Goal: Book appointment/travel/reservation

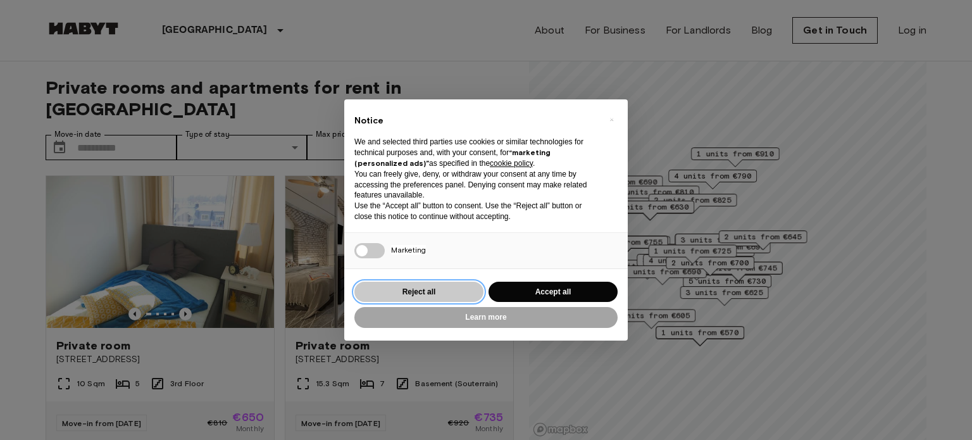
click at [420, 286] on button "Reject all" at bounding box center [418, 292] width 129 height 21
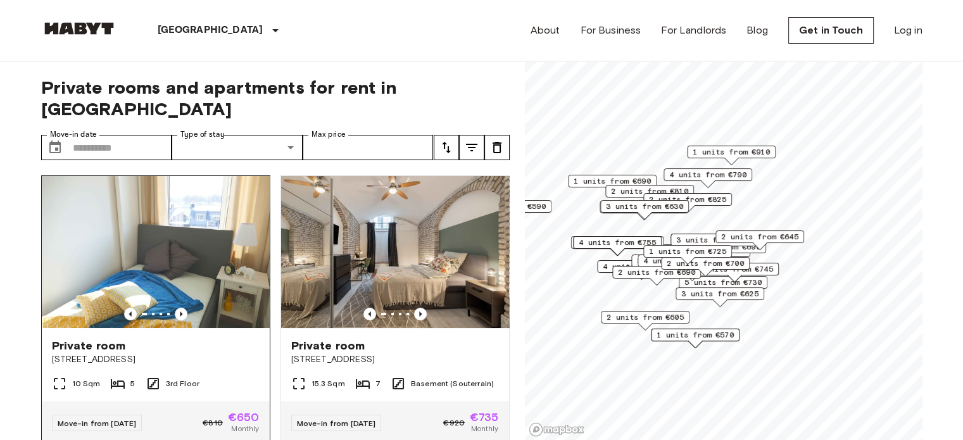
click at [171, 263] on img at bounding box center [156, 252] width 228 height 152
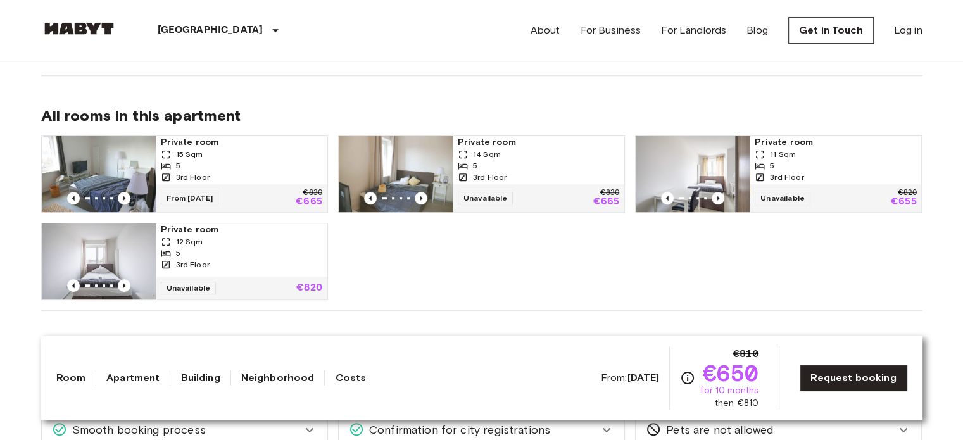
scroll to position [603, 0]
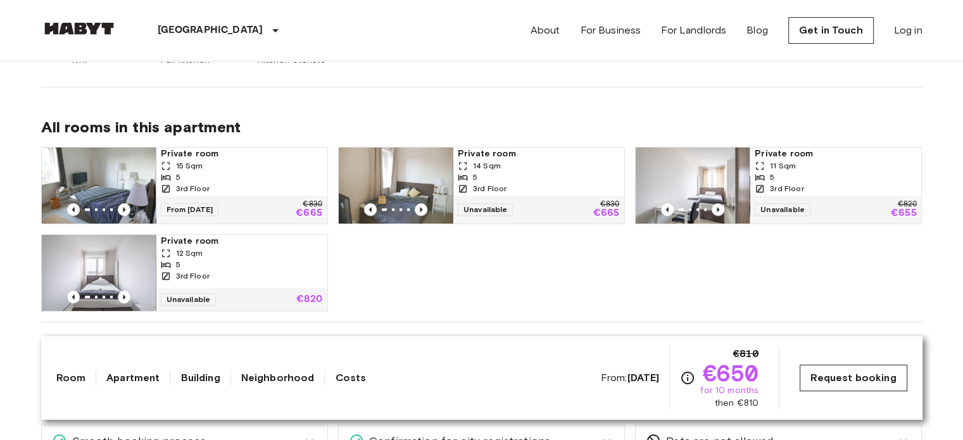
click at [817, 384] on link "Request booking" at bounding box center [852, 378] width 107 height 27
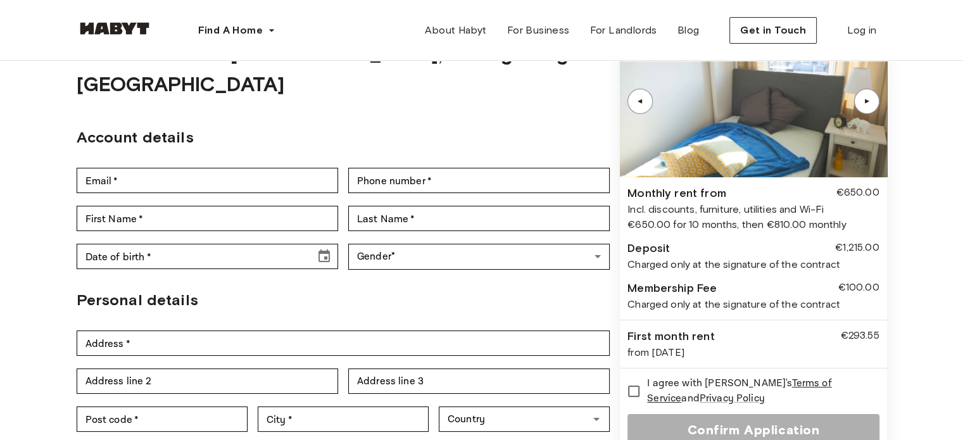
scroll to position [85, 0]
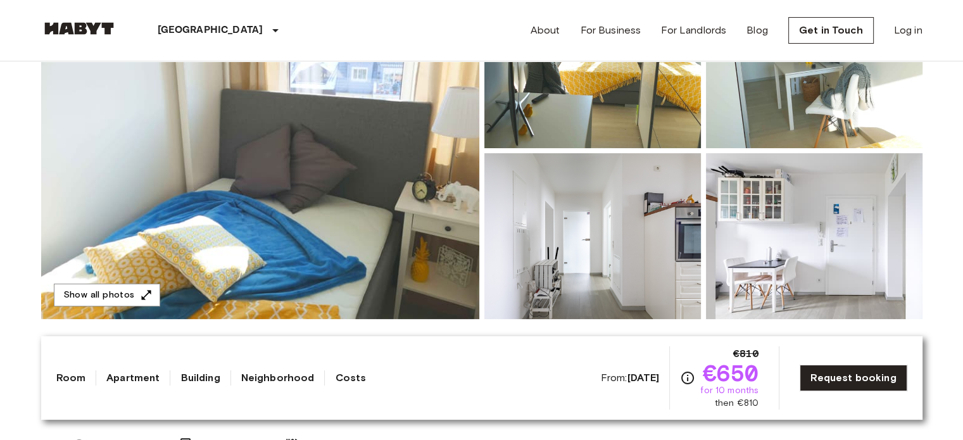
scroll to position [195, 0]
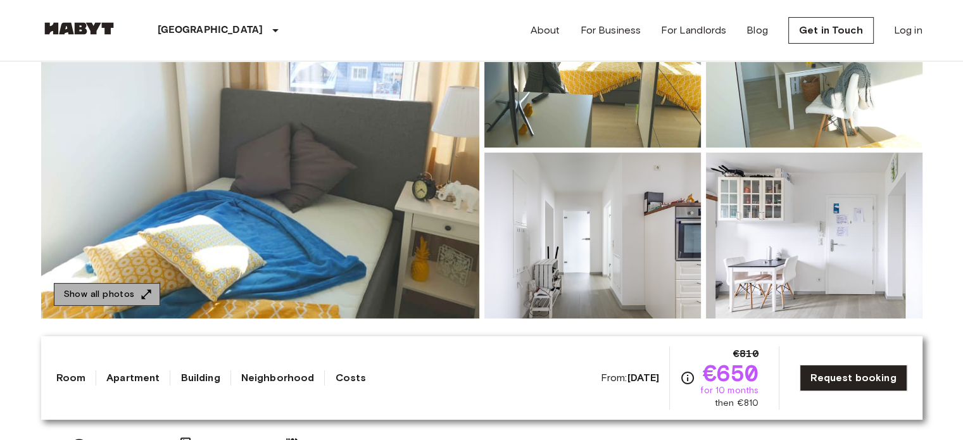
click at [116, 298] on button "Show all photos" at bounding box center [107, 294] width 106 height 23
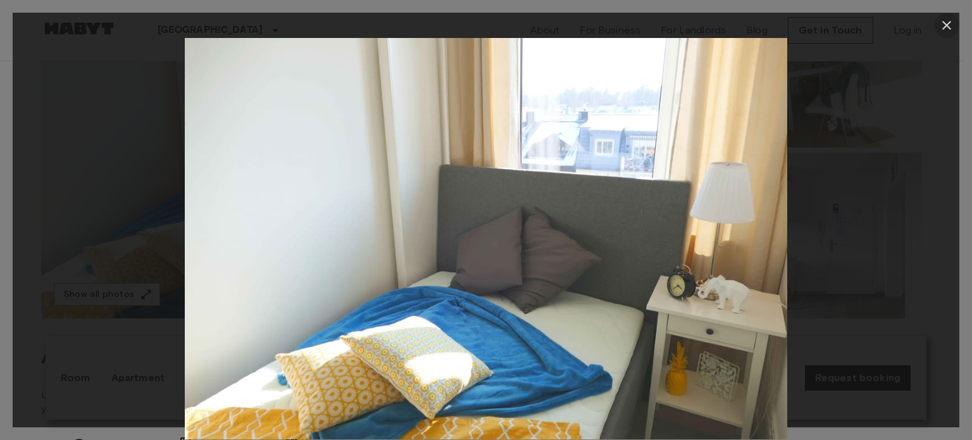
click at [946, 28] on icon "button" at bounding box center [946, 25] width 15 height 15
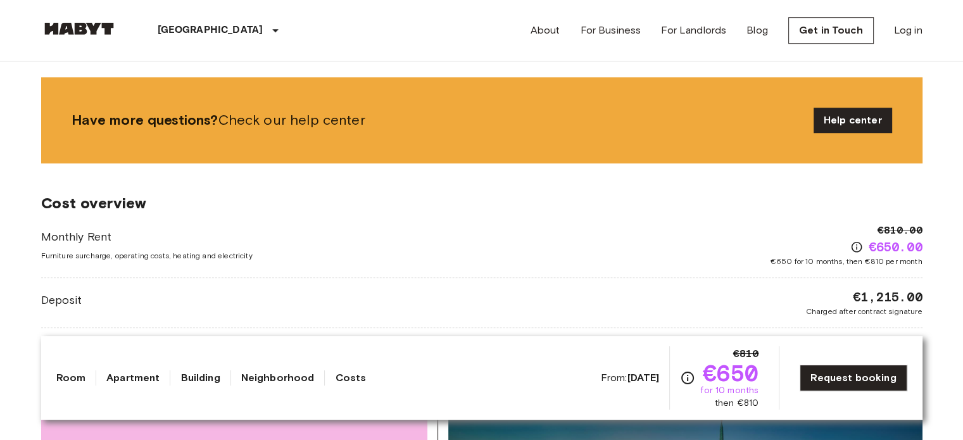
scroll to position [1019, 0]
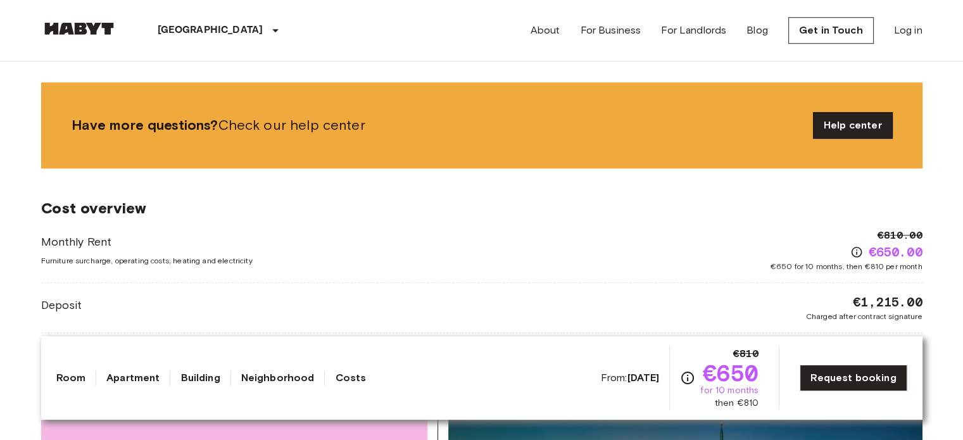
click at [855, 122] on link "Help center" at bounding box center [852, 125] width 78 height 25
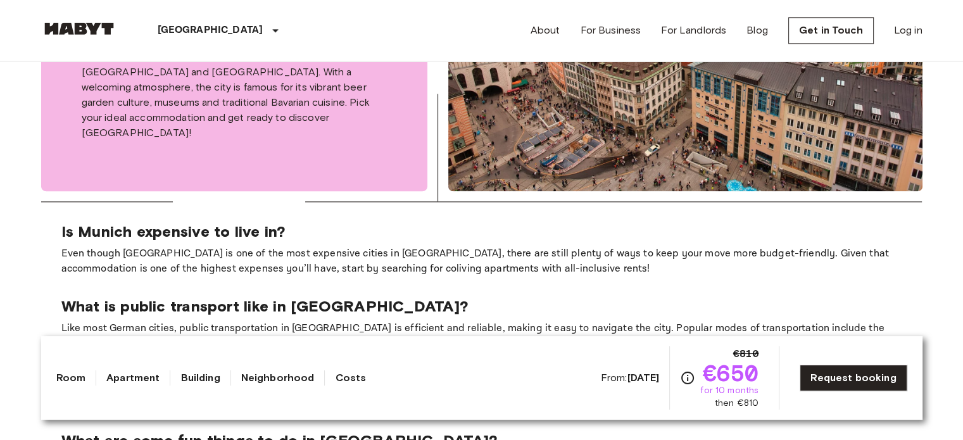
scroll to position [1595, 0]
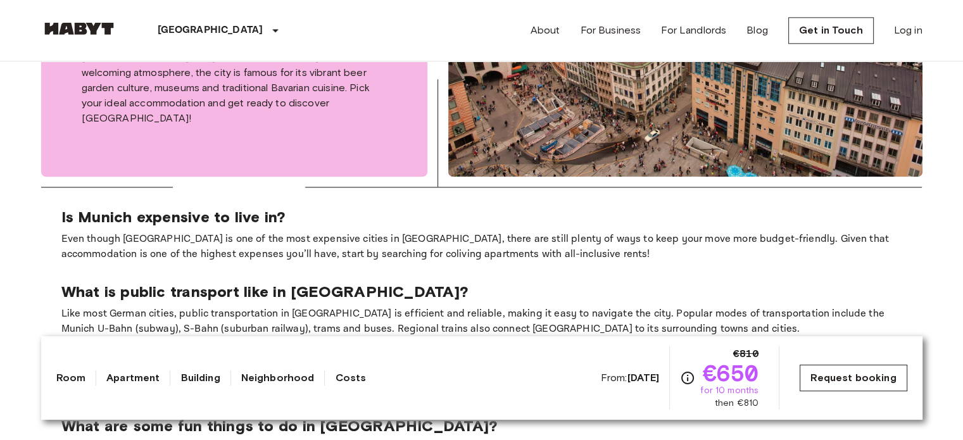
click at [825, 384] on link "Request booking" at bounding box center [852, 378] width 107 height 27
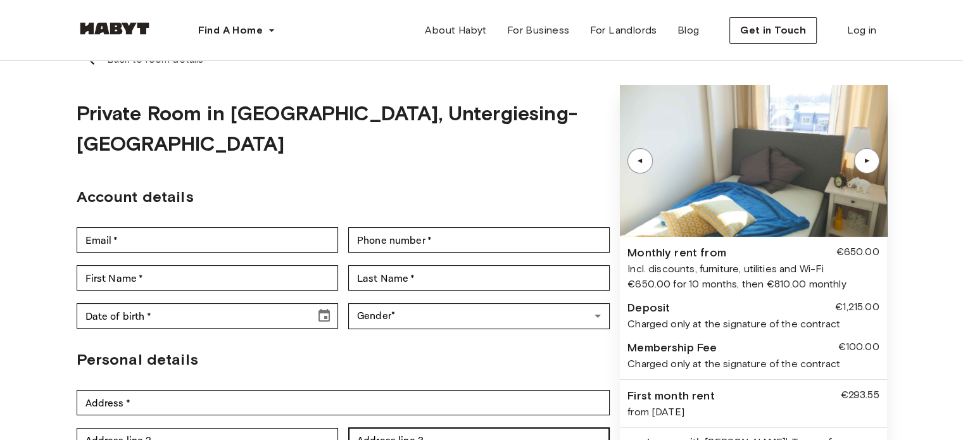
scroll to position [18, 0]
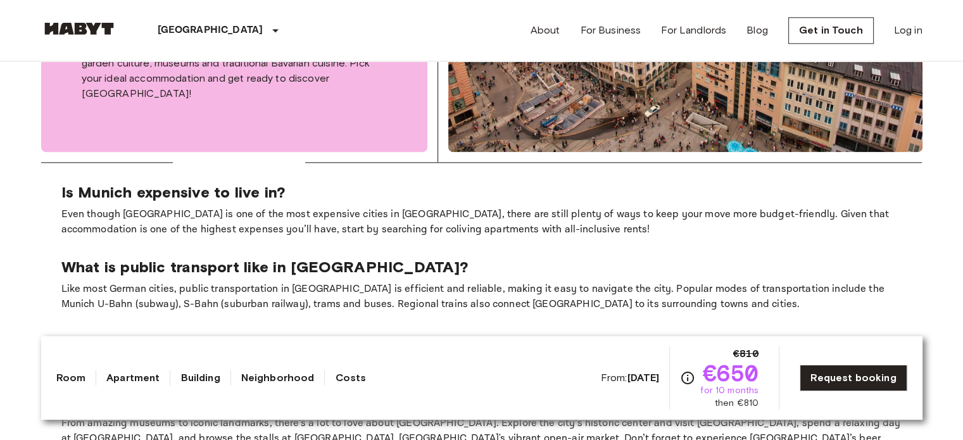
scroll to position [1600, 0]
